Goal: Find specific page/section: Find specific page/section

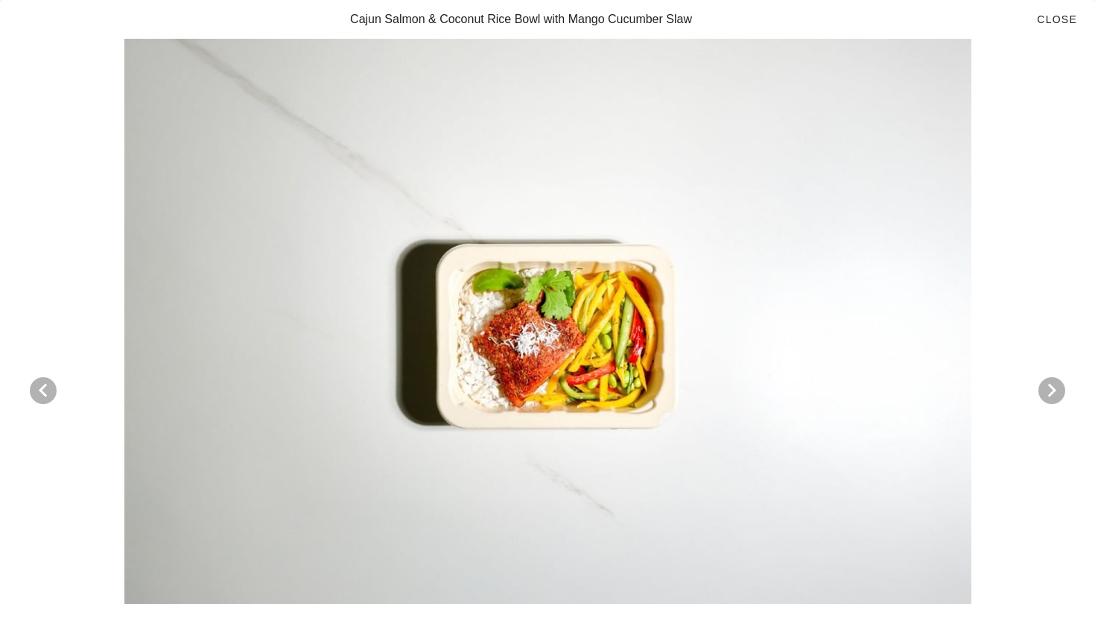
scroll to position [5198, 0]
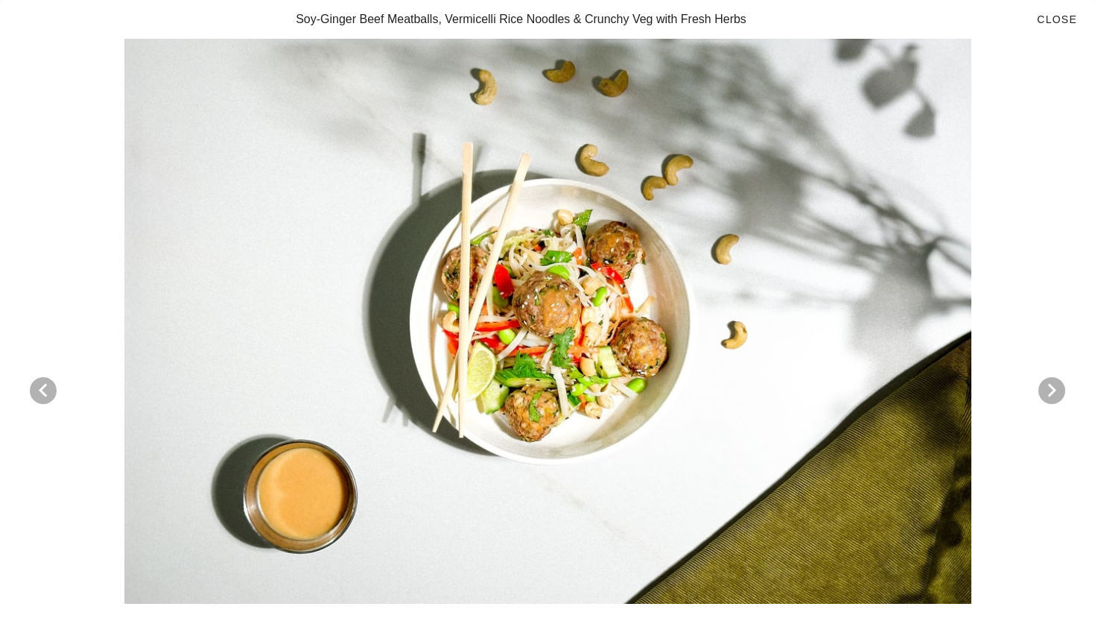
scroll to position [7277, 0]
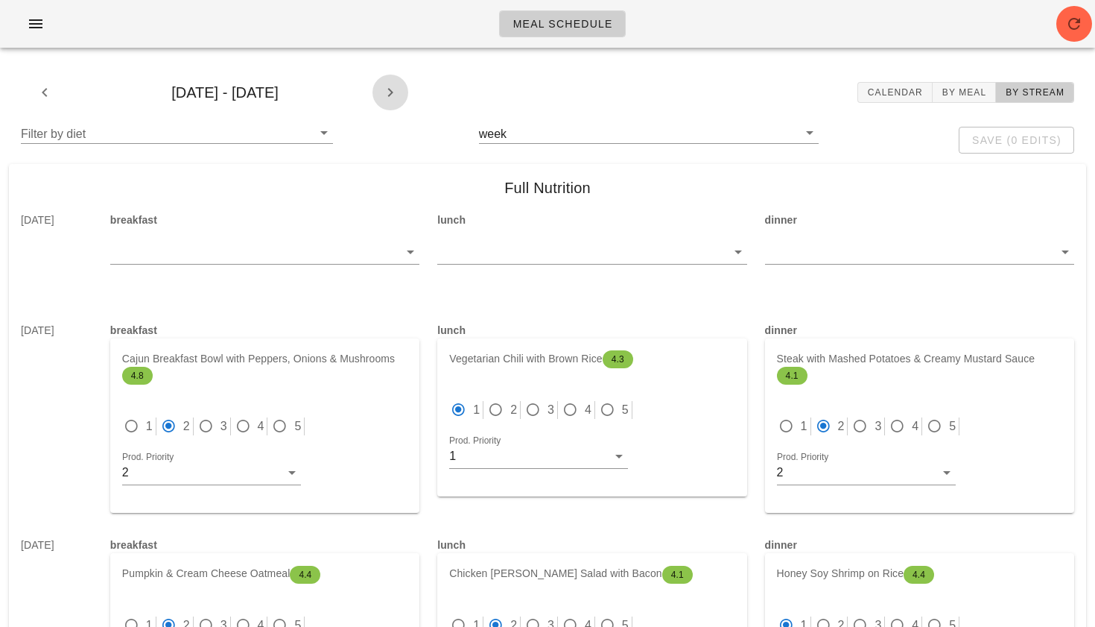
click at [387, 90] on icon "button" at bounding box center [390, 92] width 18 height 18
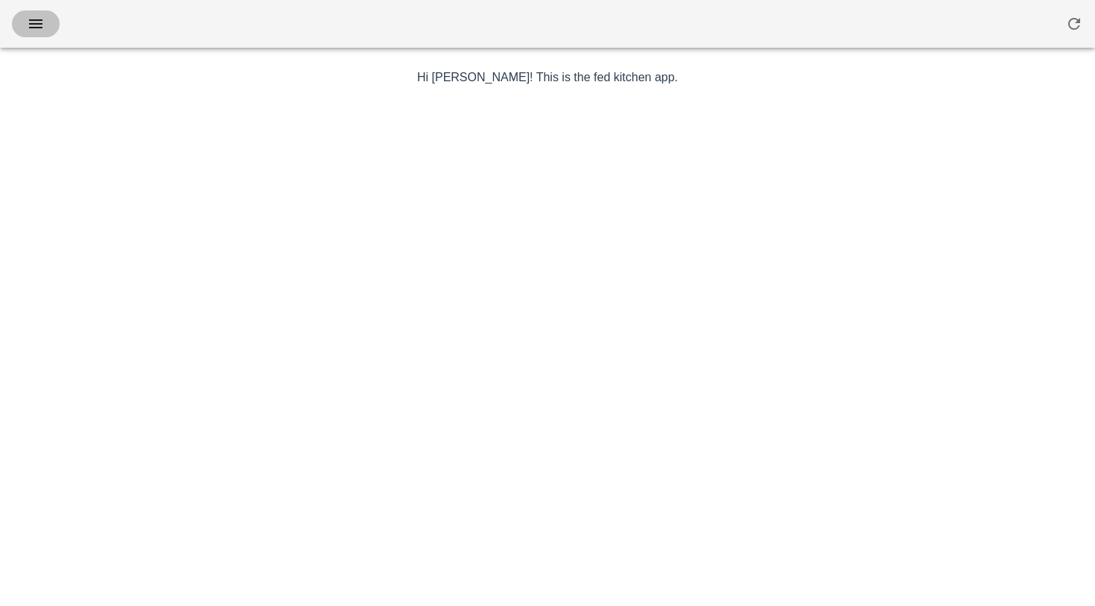
click at [39, 20] on icon "button" at bounding box center [36, 24] width 18 height 18
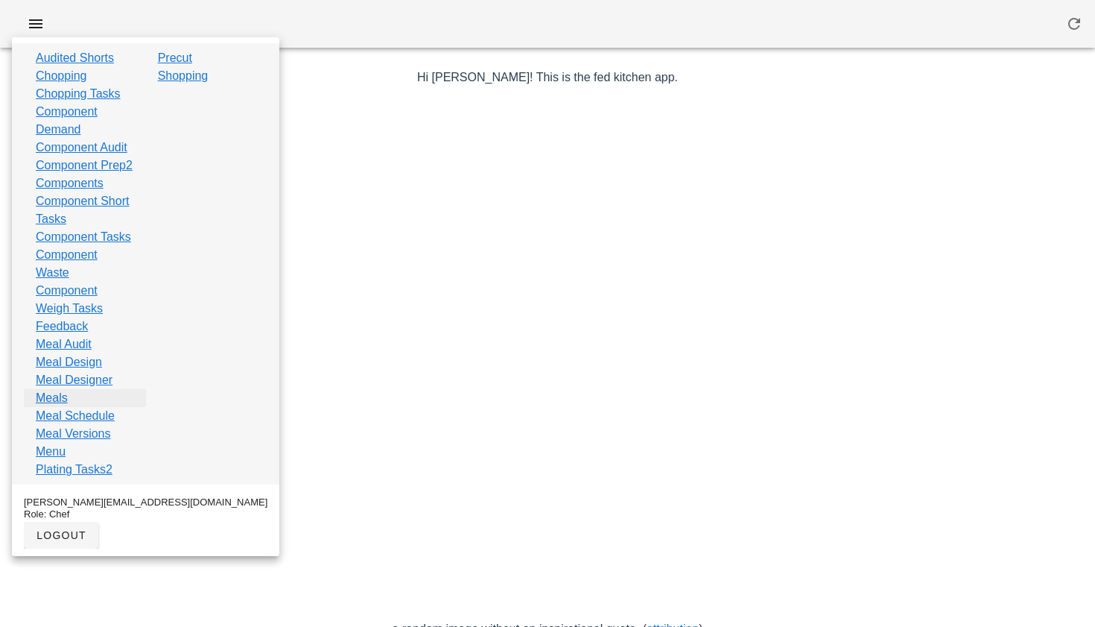
click at [60, 407] on link "Meals" at bounding box center [52, 398] width 32 height 18
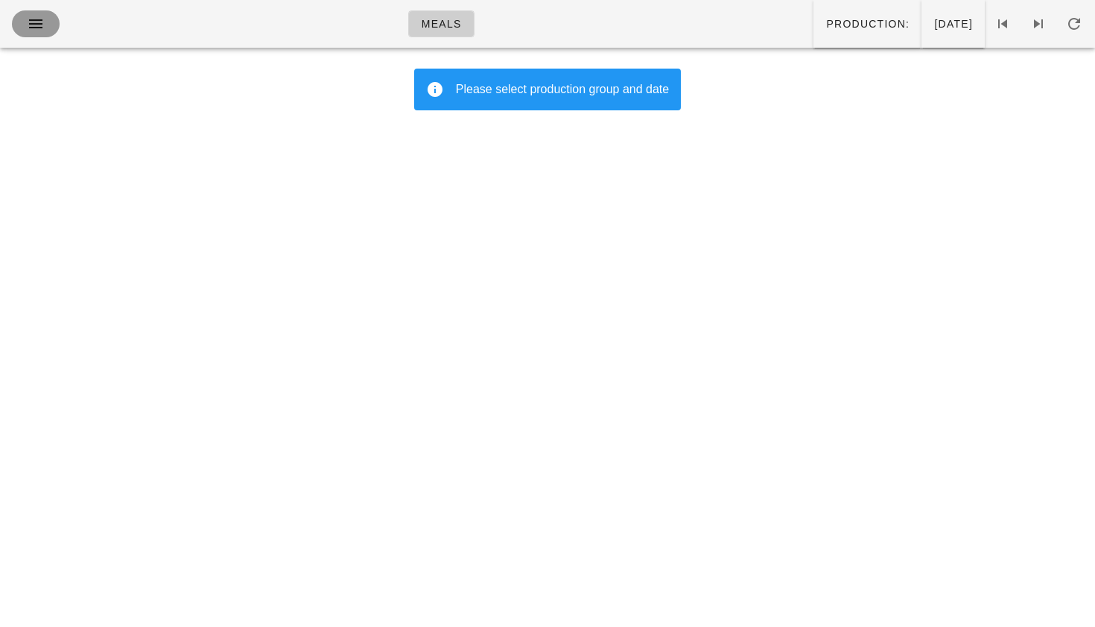
click at [32, 30] on icon "button" at bounding box center [36, 24] width 18 height 18
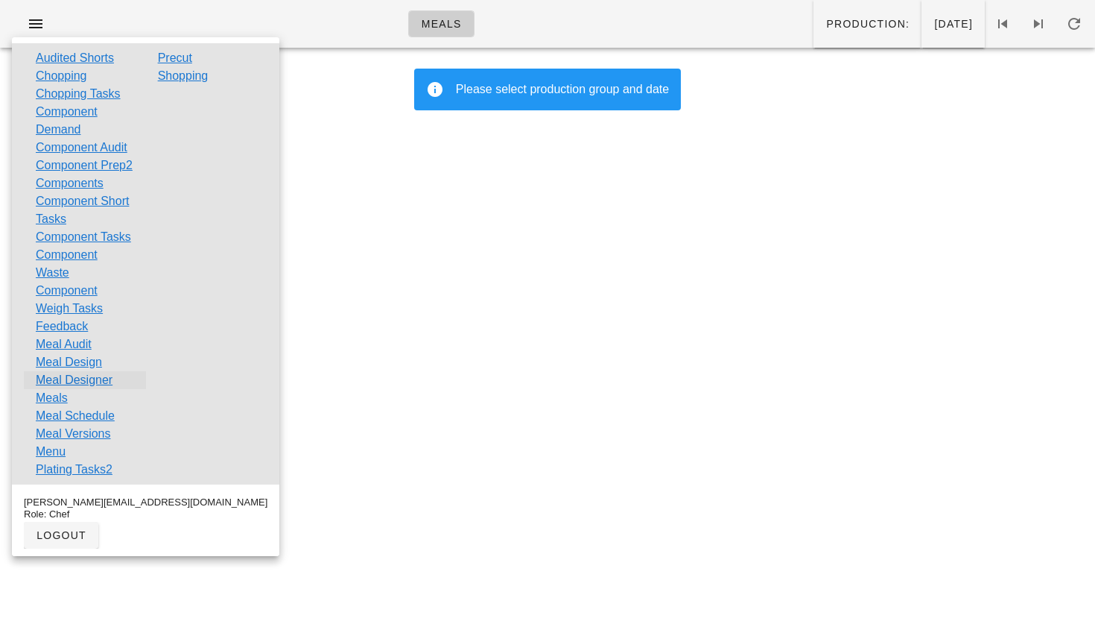
click at [51, 389] on link "Meal Designer" at bounding box center [74, 380] width 77 height 18
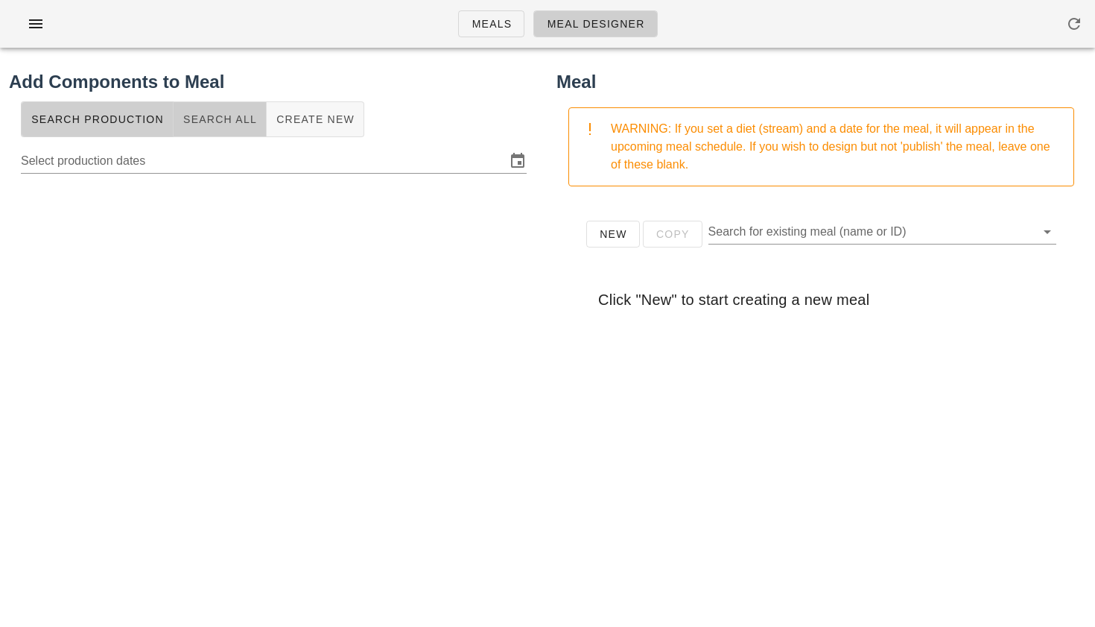
click at [204, 122] on span "Search All" at bounding box center [220, 119] width 75 height 12
click at [127, 162] on input "text" at bounding box center [262, 159] width 482 height 24
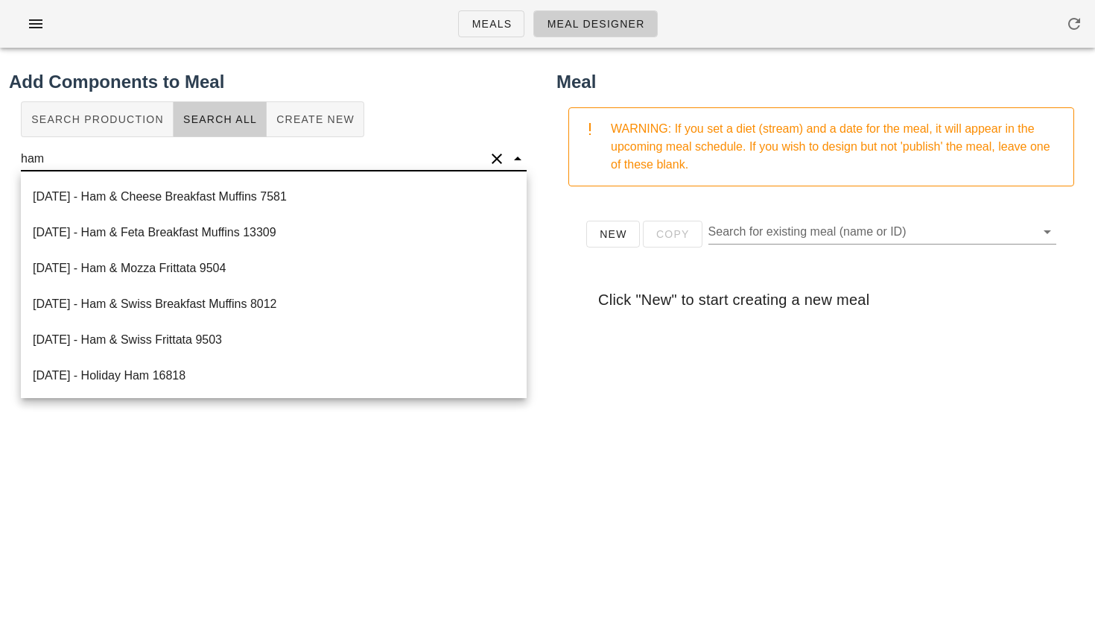
scroll to position [250, 0]
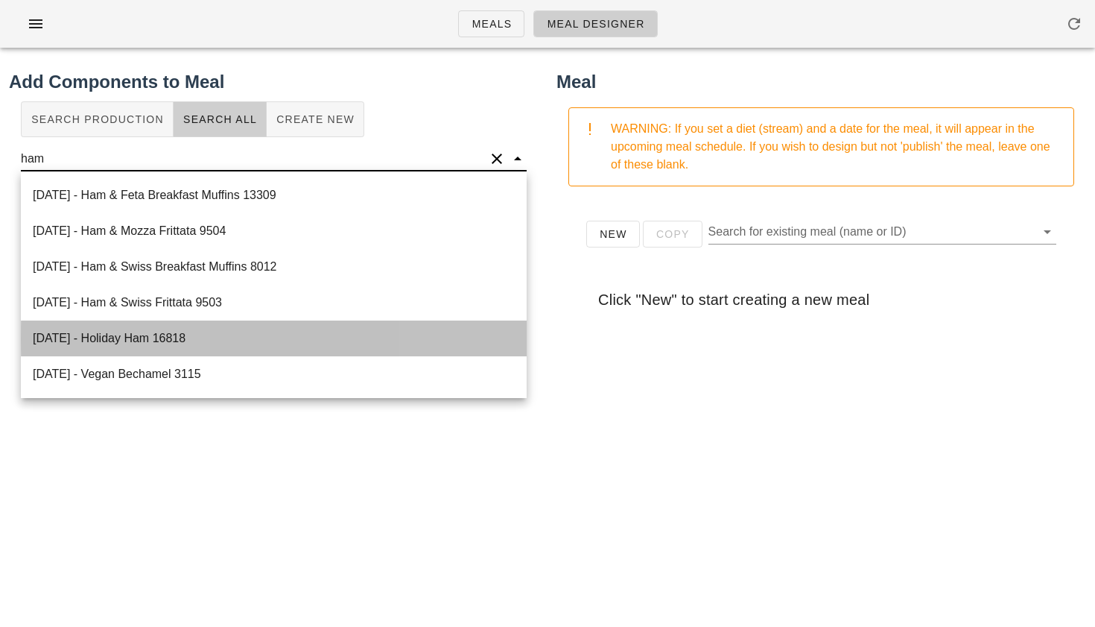
click at [132, 336] on div "2024-12-06 - Holiday Ham 16818" at bounding box center [274, 338] width 506 height 36
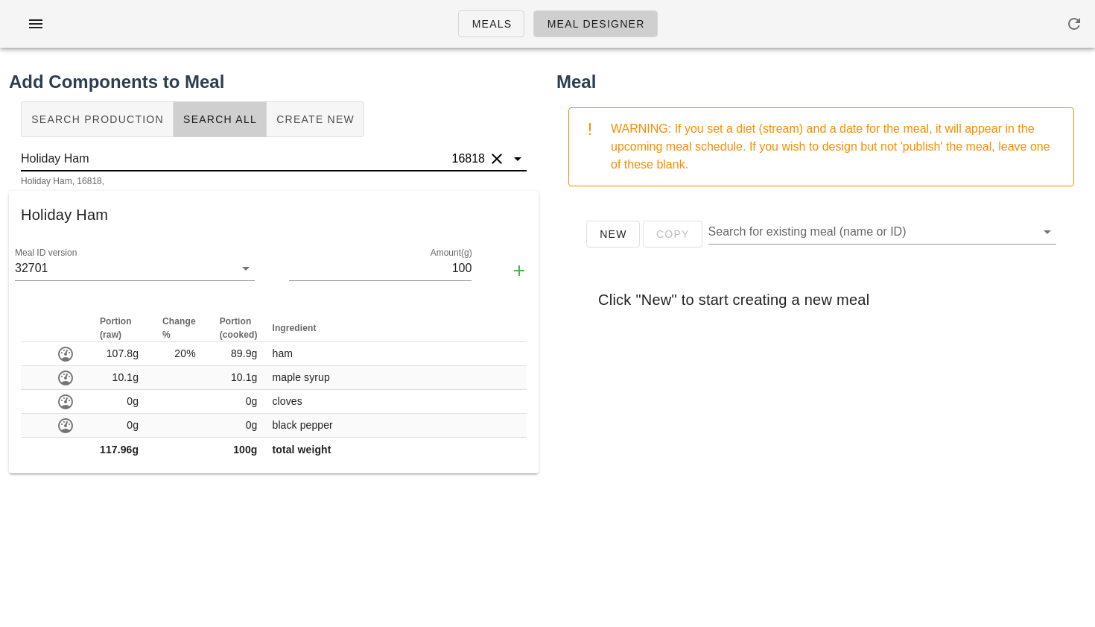
scroll to position [1, 0]
drag, startPoint x: 141, startPoint y: 149, endPoint x: 130, endPoint y: 168, distance: 21.3
click at [130, 168] on input "Holiday Ham" at bounding box center [235, 159] width 428 height 24
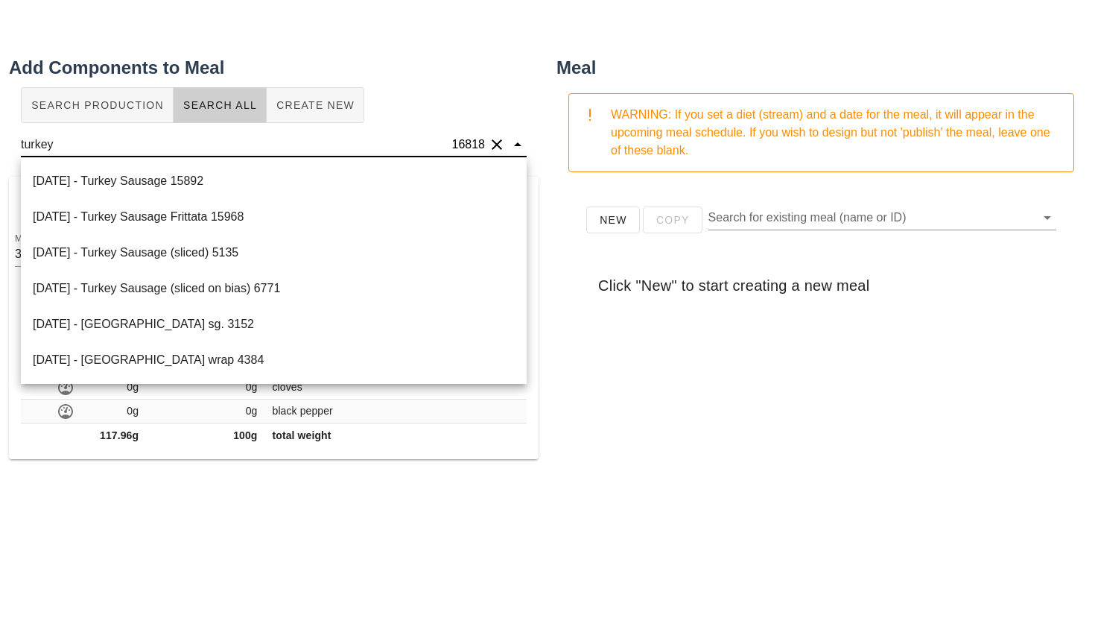
scroll to position [21, 0]
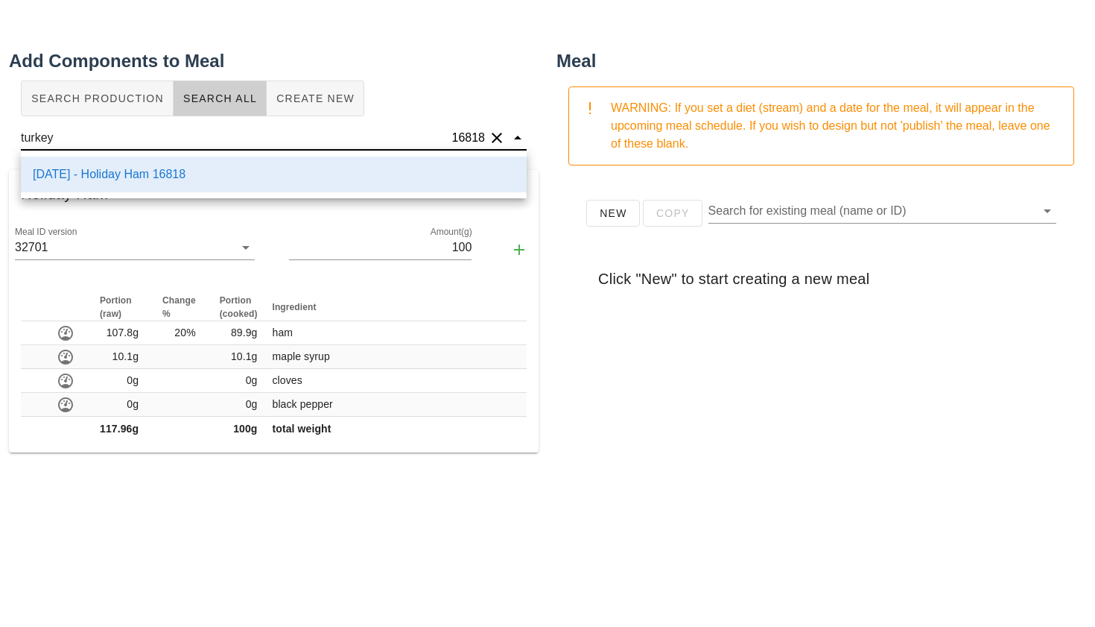
type input "Holiday Ham"
